Goal: Find specific page/section

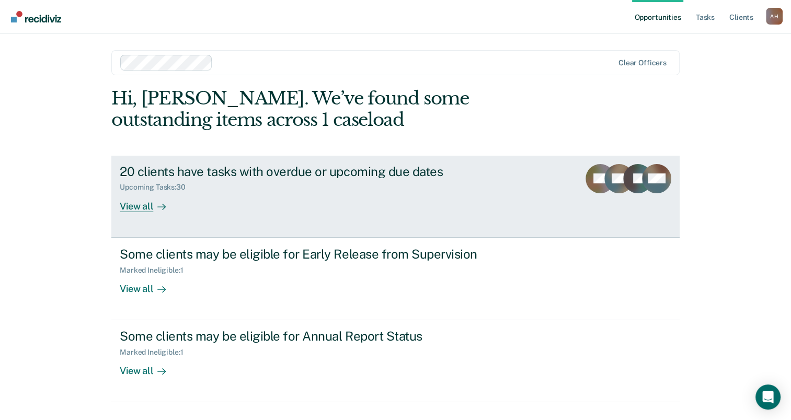
click at [146, 205] on div "View all" at bounding box center [149, 202] width 59 height 20
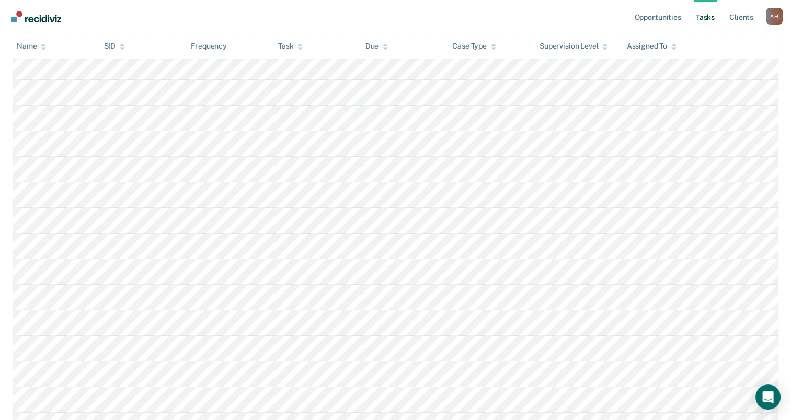
scroll to position [575, 0]
